Goal: Task Accomplishment & Management: Manage account settings

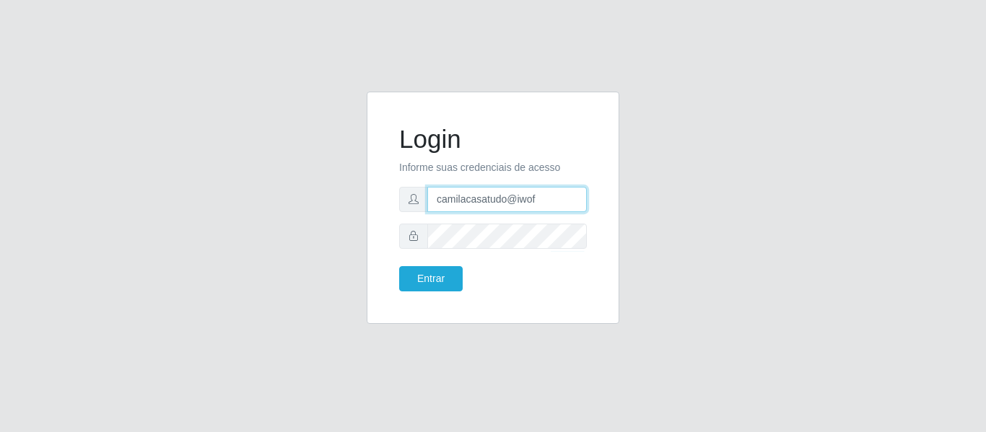
drag, startPoint x: 557, startPoint y: 196, endPoint x: 384, endPoint y: 188, distance: 172.7
click at [384, 188] on div "Login Informe suas credenciais de acesso camilacasatudo@iwof Entrar" at bounding box center [493, 208] width 253 height 232
paste input "erivan@B11"
type input "erivan@B11"
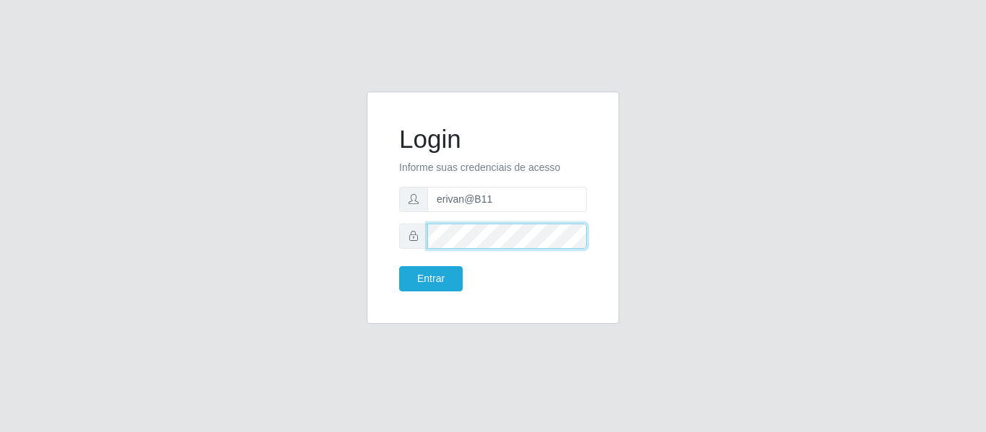
click at [397, 235] on div "Login Informe suas credenciais de acesso erivan@B11 Entrar" at bounding box center [493, 208] width 217 height 196
click at [425, 263] on form "Login Informe suas credenciais de acesso erivan@B11 Entrar" at bounding box center [493, 208] width 188 height 168
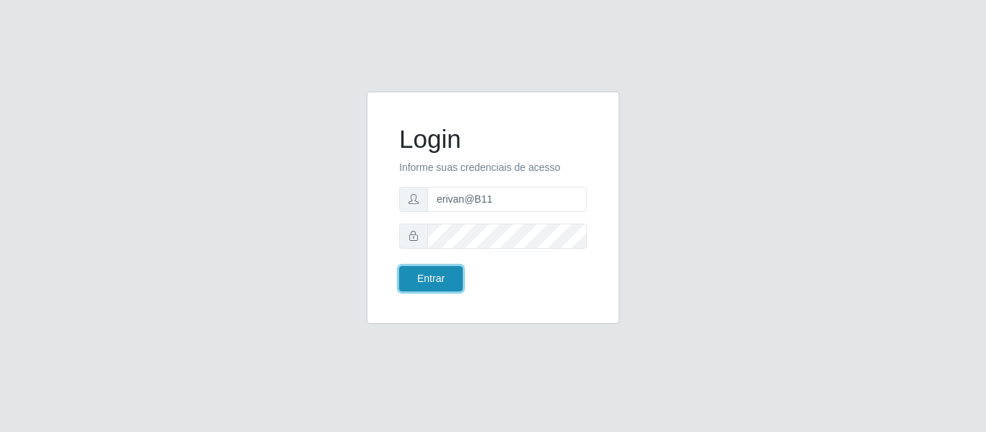
click at [430, 267] on button "Entrar" at bounding box center [431, 278] width 64 height 25
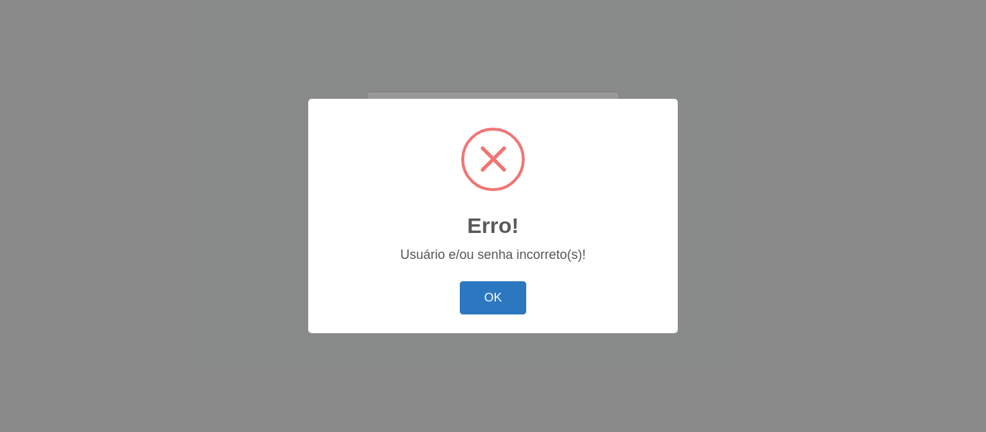
click at [515, 313] on button "OK" at bounding box center [493, 299] width 67 height 34
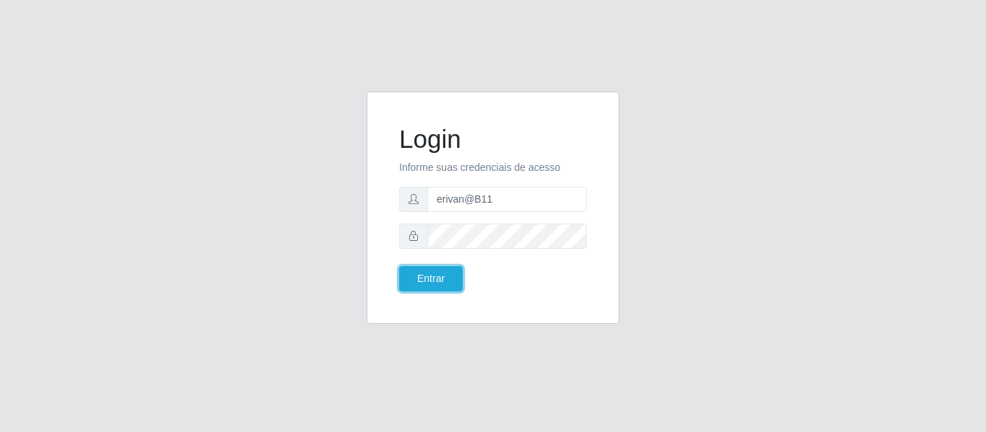
click at [481, 302] on div "Login Informe suas credenciais de acesso erivan@B11 Entrar" at bounding box center [493, 208] width 217 height 196
drag, startPoint x: 518, startPoint y: 201, endPoint x: 364, endPoint y: 192, distance: 154.0
click at [365, 195] on div "Login Informe suas credenciais de acesso erivan@B11 Entrar" at bounding box center [493, 217] width 274 height 250
click at [391, 231] on div "Login Informe suas credenciais de acesso erivan@B11 Entrar" at bounding box center [493, 208] width 217 height 196
click at [456, 271] on button "Entrar" at bounding box center [431, 278] width 64 height 25
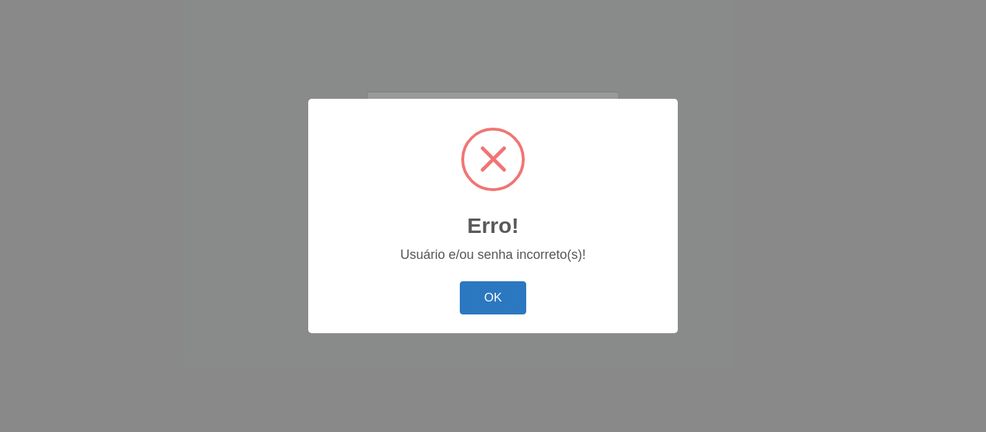
click at [492, 294] on button "OK" at bounding box center [493, 299] width 67 height 34
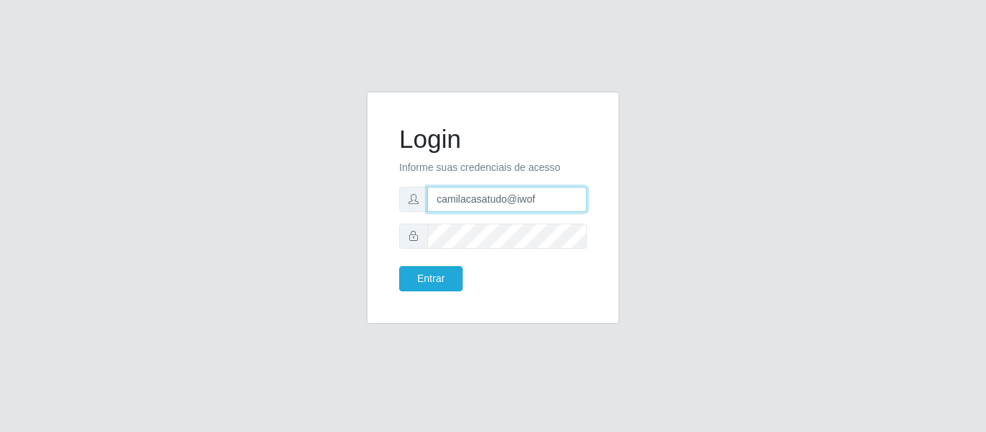
drag, startPoint x: 549, startPoint y: 200, endPoint x: 383, endPoint y: 171, distance: 167.8
click at [383, 171] on div "Login Informe suas credenciais de acesso camilacasatudo@iwof Entrar" at bounding box center [493, 208] width 253 height 232
paste input "erivan@B11"
type input "erivan@B11"
drag, startPoint x: 347, startPoint y: 157, endPoint x: 355, endPoint y: 162, distance: 9.4
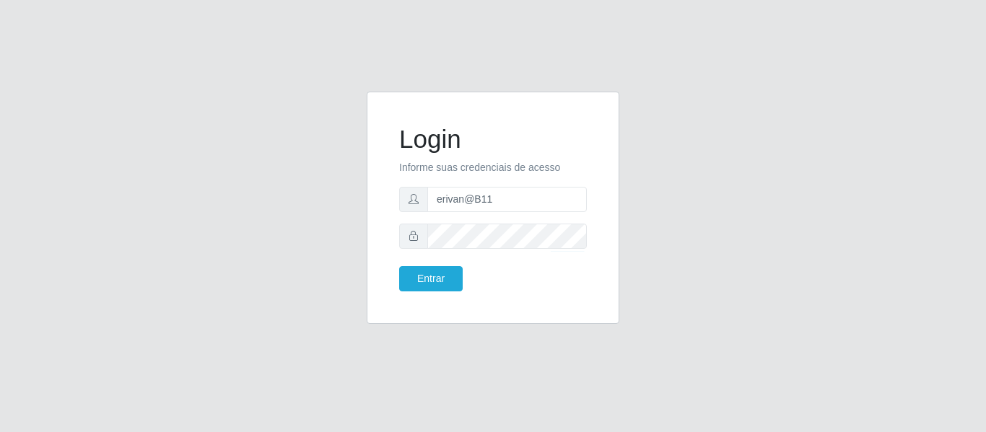
click at [349, 160] on div "Login Informe suas credenciais de acesso erivan@B11 Entrar" at bounding box center [493, 217] width 823 height 250
click at [409, 231] on div at bounding box center [493, 236] width 188 height 25
drag, startPoint x: 317, startPoint y: 222, endPoint x: 338, endPoint y: 223, distance: 21.0
click at [317, 222] on div "Login Informe suas credenciais de acesso erivan@B11 Entrar" at bounding box center [493, 217] width 823 height 250
click at [434, 292] on div "Login Informe suas credenciais de acesso erivan@B11 Entrar" at bounding box center [493, 208] width 217 height 196
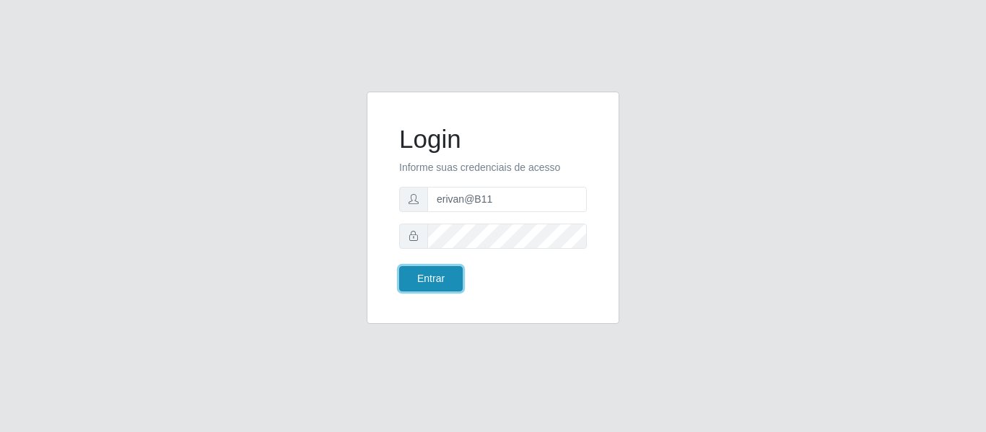
click at [434, 290] on button "Entrar" at bounding box center [431, 278] width 64 height 25
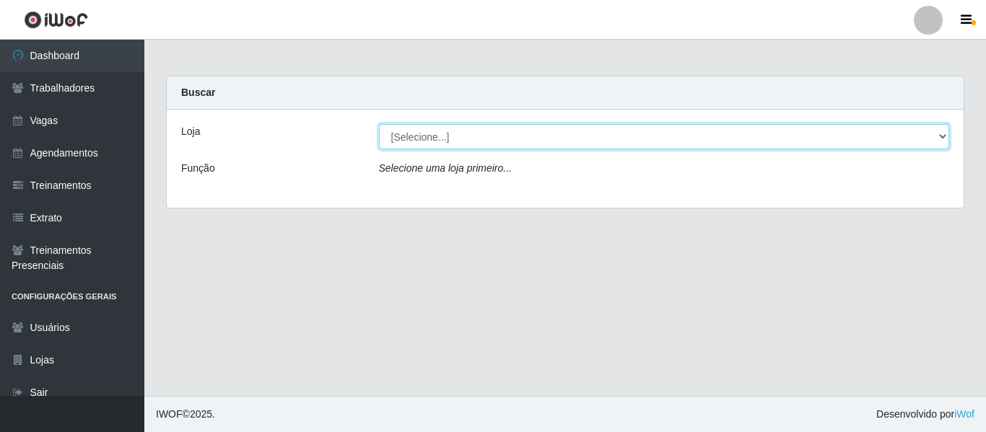
click at [473, 134] on select "[Selecione...] Bemais Supermercados - B11 Manaíra" at bounding box center [664, 136] width 571 height 25
select select "409"
click at [379, 124] on select "[Selecione...] Bemais Supermercados - B11 Manaíra" at bounding box center [664, 136] width 571 height 25
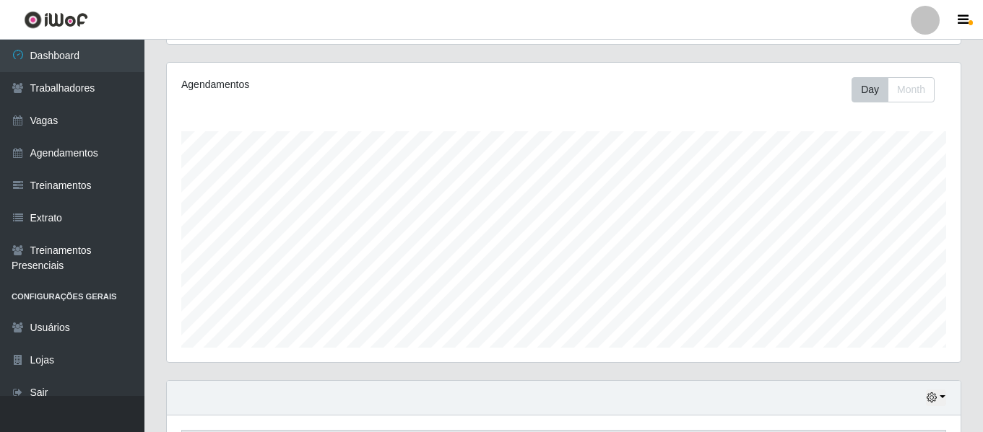
scroll to position [269, 0]
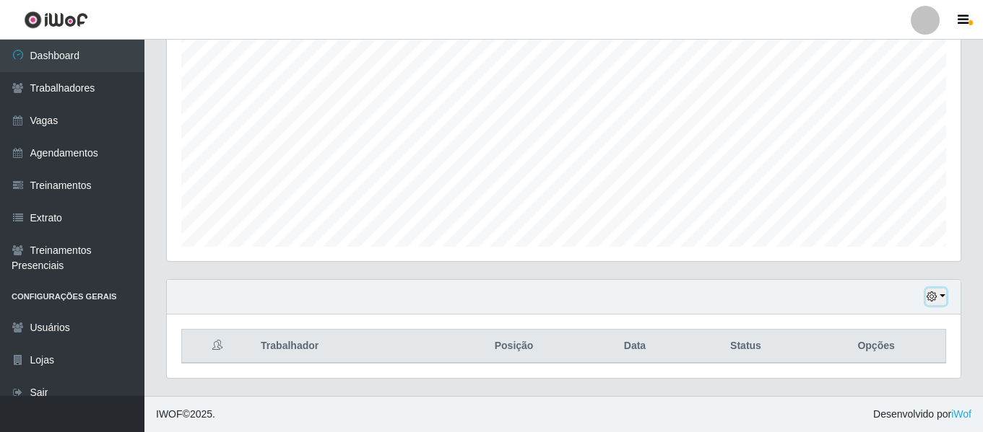
click at [942, 296] on button "button" at bounding box center [936, 297] width 20 height 17
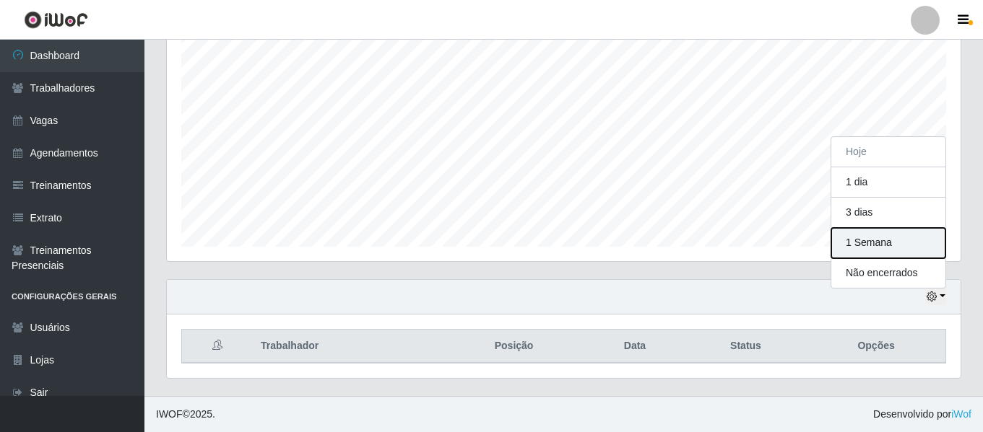
click at [869, 239] on button "1 Semana" at bounding box center [888, 243] width 114 height 30
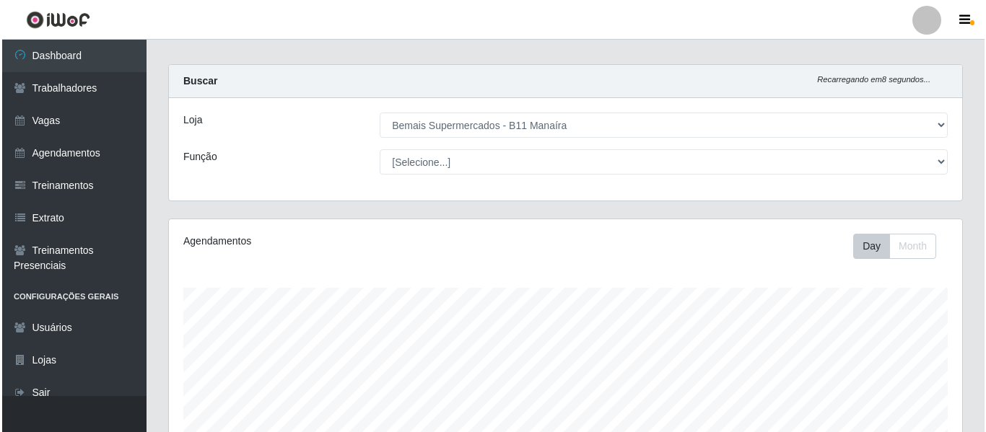
scroll to position [0, 0]
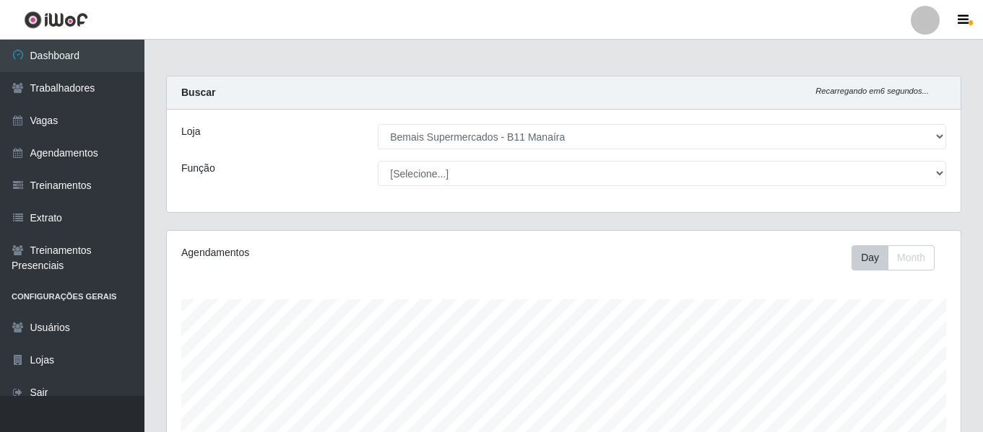
click at [924, 22] on div at bounding box center [924, 20] width 29 height 29
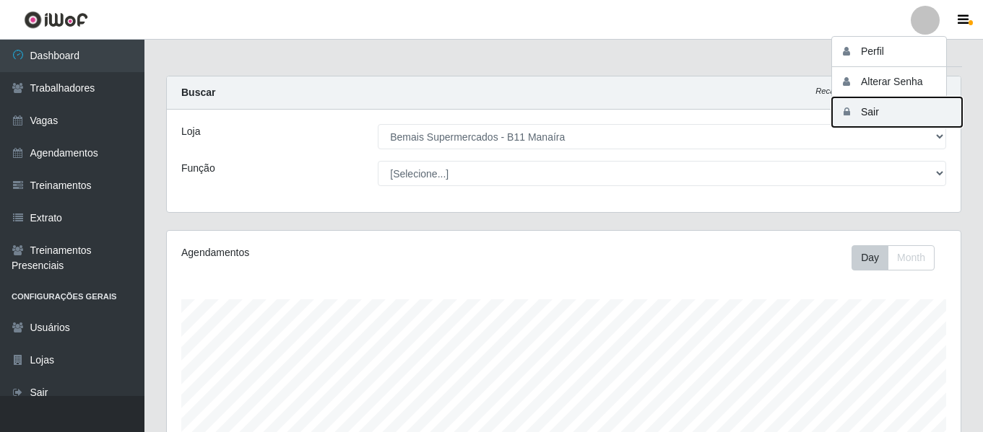
click at [880, 116] on button "Sair" at bounding box center [897, 112] width 130 height 30
